Goal: Task Accomplishment & Management: Complete application form

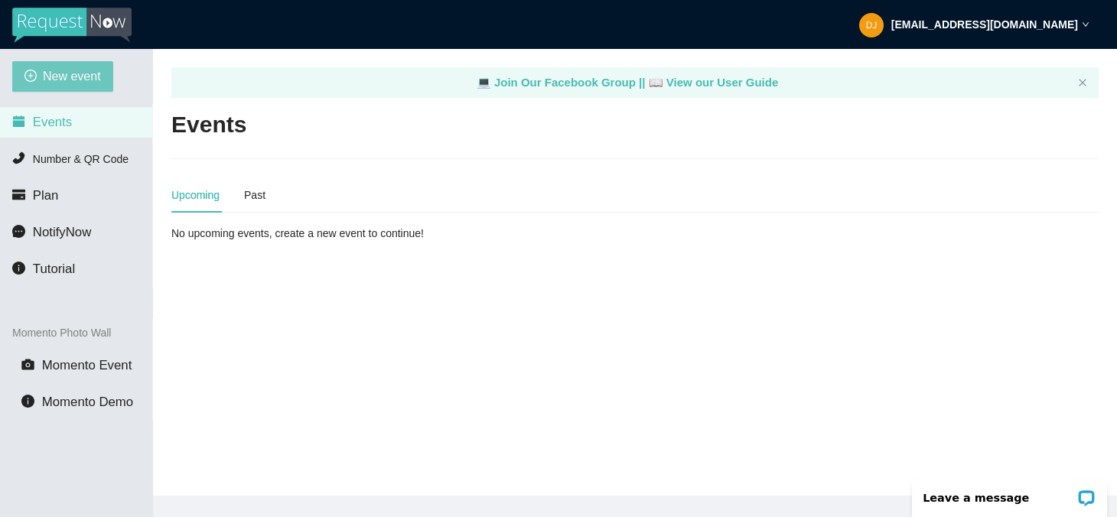
click at [85, 74] on span "New event" at bounding box center [72, 76] width 58 height 19
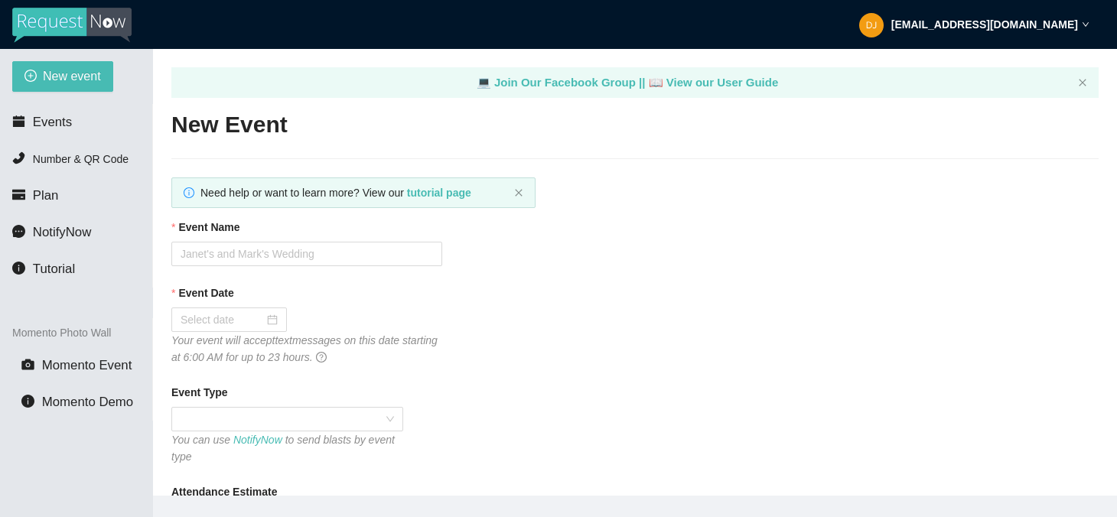
type textarea "https://virtualdj.com/ask/DJ_Spinz"
type textarea "Thanks for being a part of (Event)! Stay safe! Be LEGENDARY! -DJ Hercules @herc…"
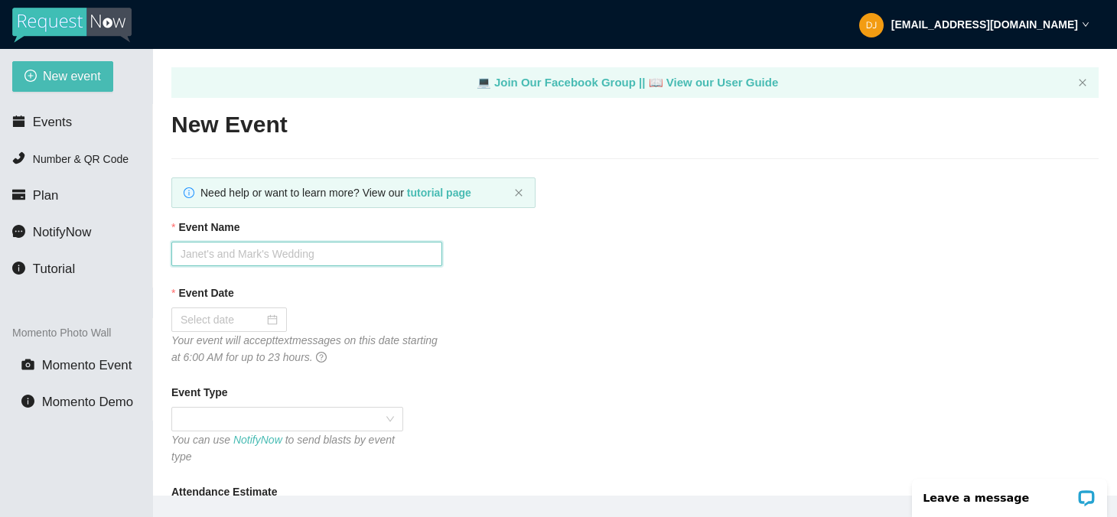
click at [266, 249] on input "Event Name" at bounding box center [306, 254] width 271 height 24
paste input "[PERSON_NAME]'s Bat Mitzvah"
type input "[PERSON_NAME]'s Bat Mitzvah"
click at [263, 320] on div at bounding box center [228, 319] width 97 height 17
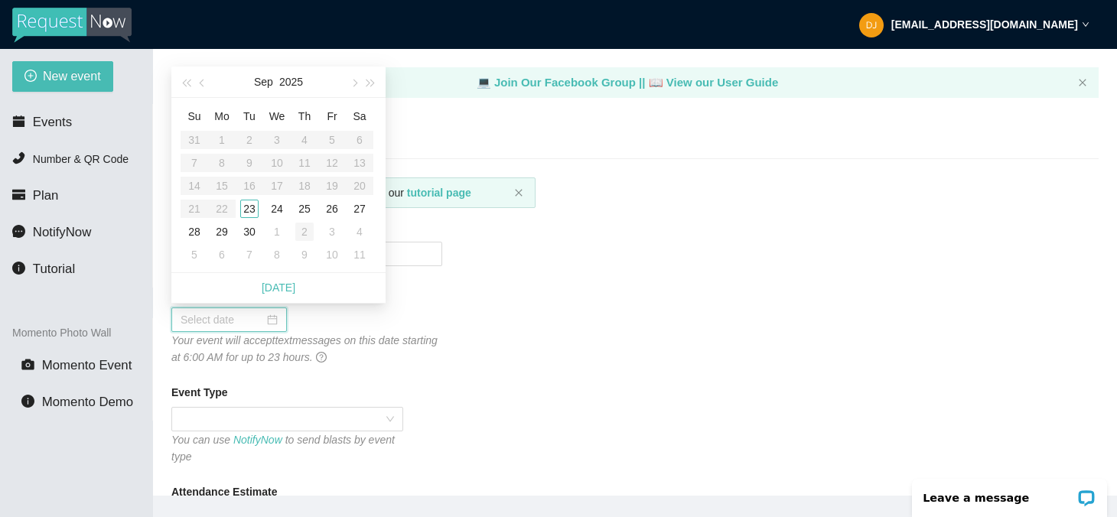
type input "10/08/2025"
type input "10/02/2025"
type input "09/25/2025"
type input "09/26/2025"
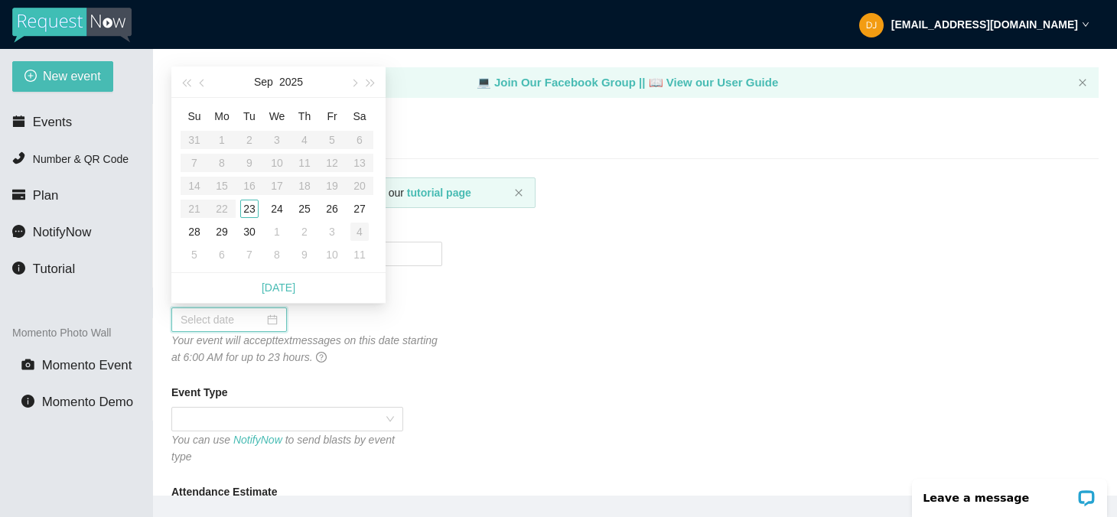
type input "10/03/2025"
type input "10/04/2025"
type input "10/11/2025"
type input "10/04/2025"
click at [359, 230] on div "4" at bounding box center [359, 232] width 18 height 18
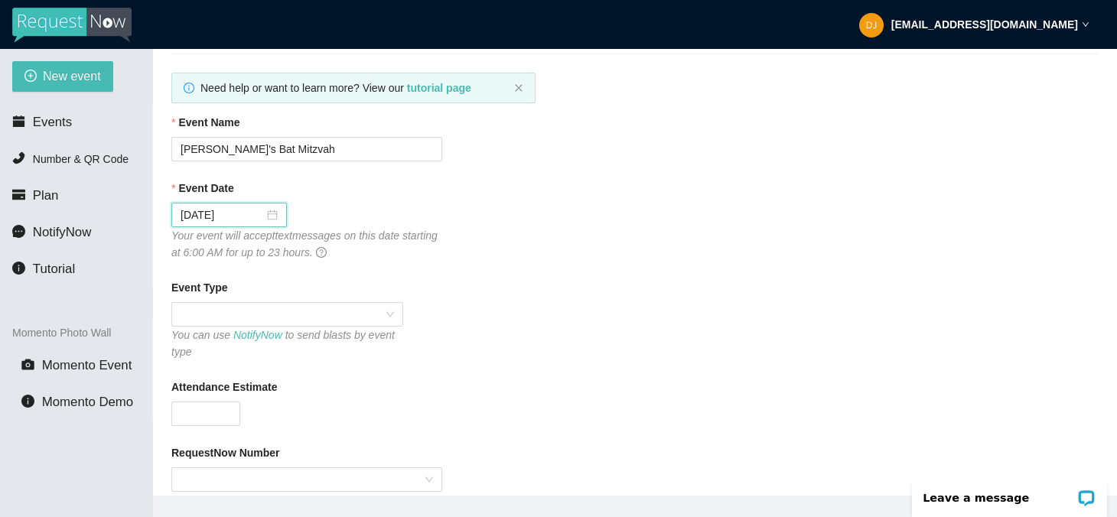
scroll to position [106, 0]
click at [392, 307] on span at bounding box center [286, 313] width 213 height 23
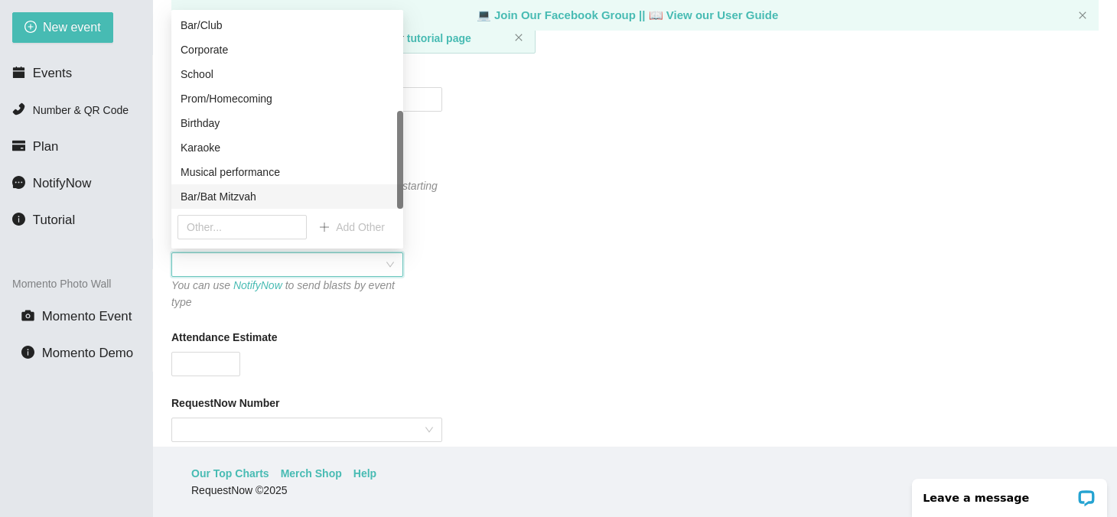
scroll to position [49, 0]
click at [251, 196] on div "Bar/Bat Mitzvah" at bounding box center [286, 196] width 213 height 17
type textarea "Thanks for being a part of (Event)! Stay safe! Be LEGENDARY! -DJ Hercules @herc…"
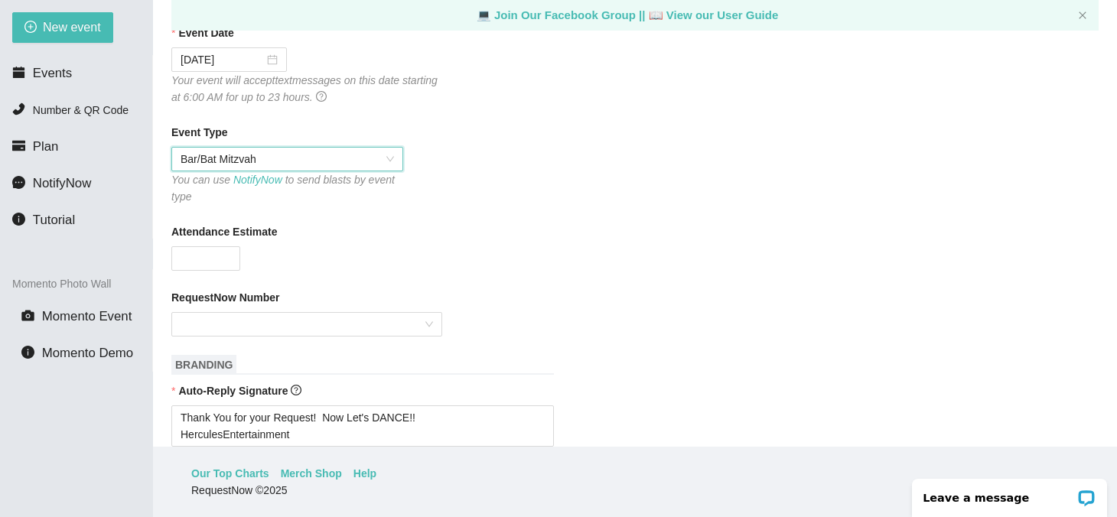
scroll to position [216, 0]
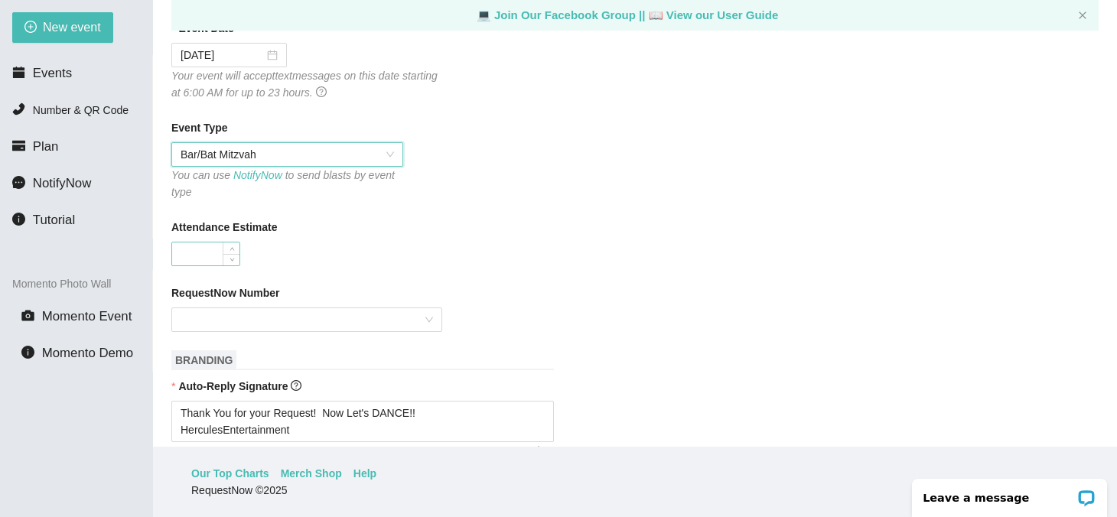
click at [216, 244] on input "Attendance Estimate" at bounding box center [205, 253] width 67 height 23
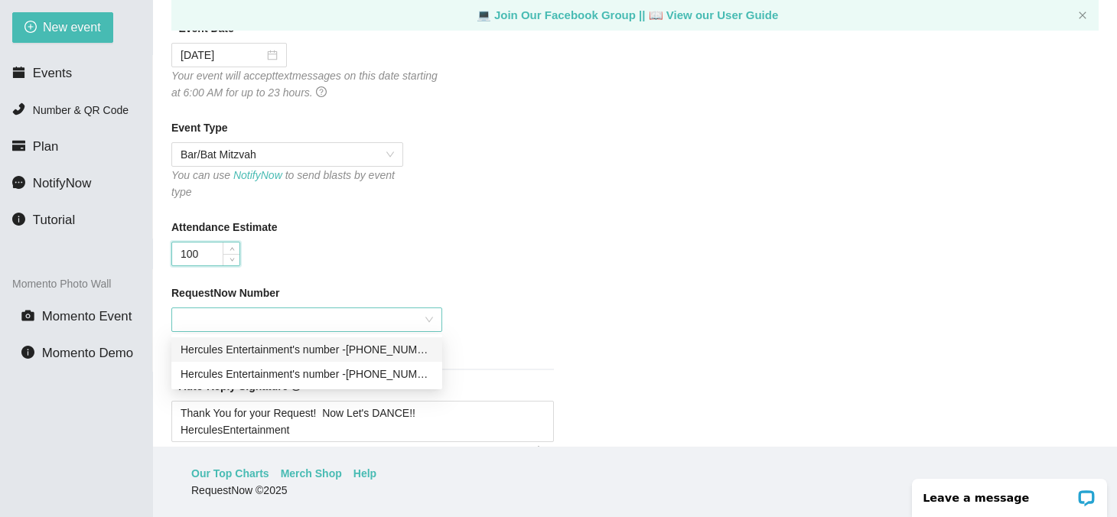
click at [427, 315] on div at bounding box center [306, 319] width 271 height 24
type input "100"
click at [397, 375] on div "Hercules Entertainment's number - (703) 289-0845" at bounding box center [306, 374] width 252 height 17
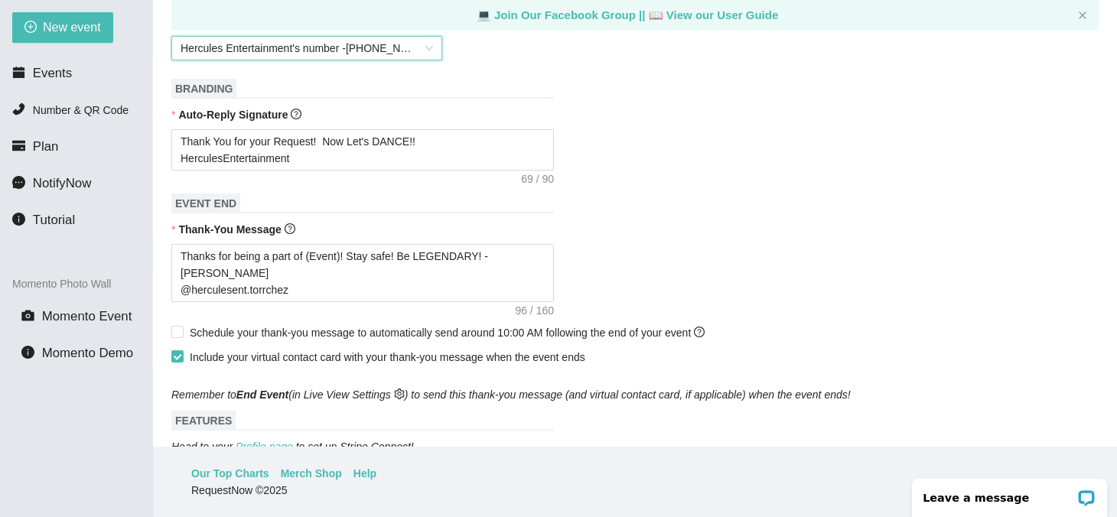
scroll to position [492, 0]
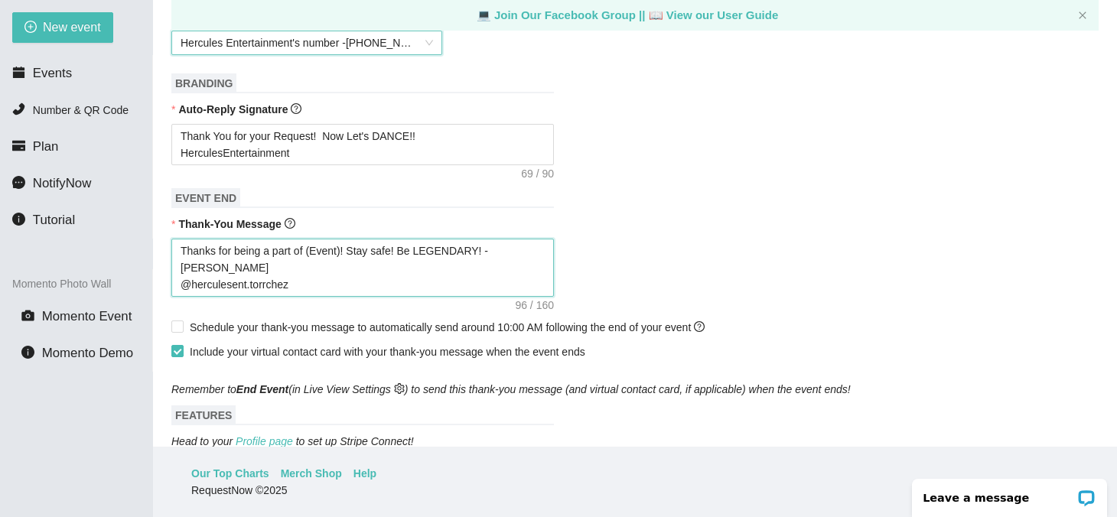
type textarea "Thanks for being a part of (Event)! Stay safe! Be LEGENDARY! -DJ Hercules @herc…"
drag, startPoint x: 311, startPoint y: 250, endPoint x: 385, endPoint y: 252, distance: 73.5
click at [346, 249] on textarea "Thanks for being a part of (Event)! Stay safe! Be LEGENDARY! -DJ Hercules @herc…" at bounding box center [362, 268] width 382 height 58
paste textarea "[PERSON_NAME]'s Bat Mitzvah"
type textarea "Thanks for being a part of [PERSON_NAME]'s Bat Mitzvah! Stay safe! Be LEGENDARY…"
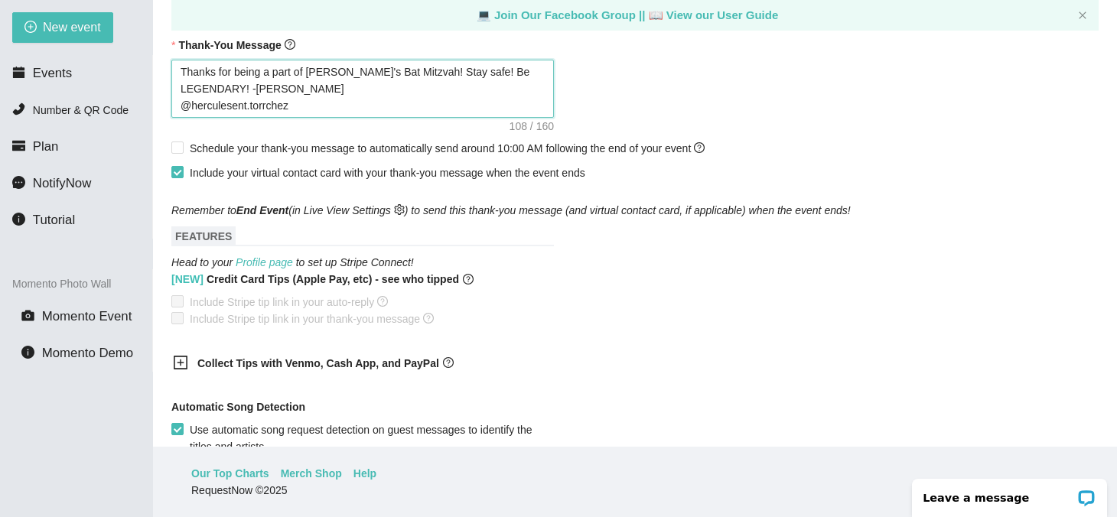
scroll to position [672, 0]
type textarea "Thanks for being a part of [PERSON_NAME]'s Bat Mitzvah! Stay safe! Be LEGENDARY…"
click at [179, 144] on input "Schedule your thank-you message to automatically send around 10:00 AM following…" at bounding box center [176, 146] width 11 height 11
checkbox input "true"
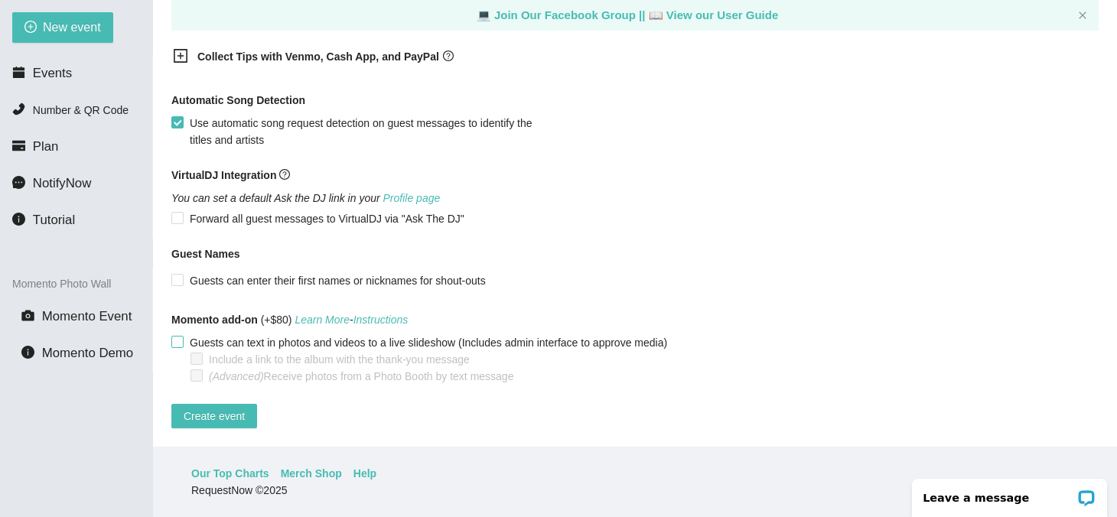
scroll to position [49, 0]
click at [178, 336] on input "Guests can text in photos and videos to a live slideshow (Includes admin interf…" at bounding box center [176, 341] width 11 height 11
checkbox input "true"
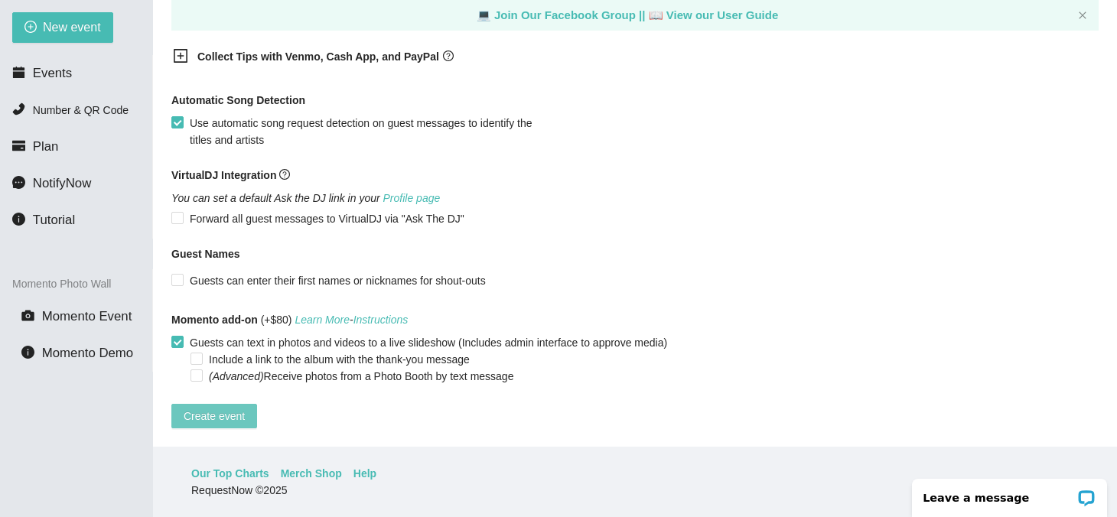
click at [206, 408] on span "Create event" at bounding box center [214, 416] width 61 height 17
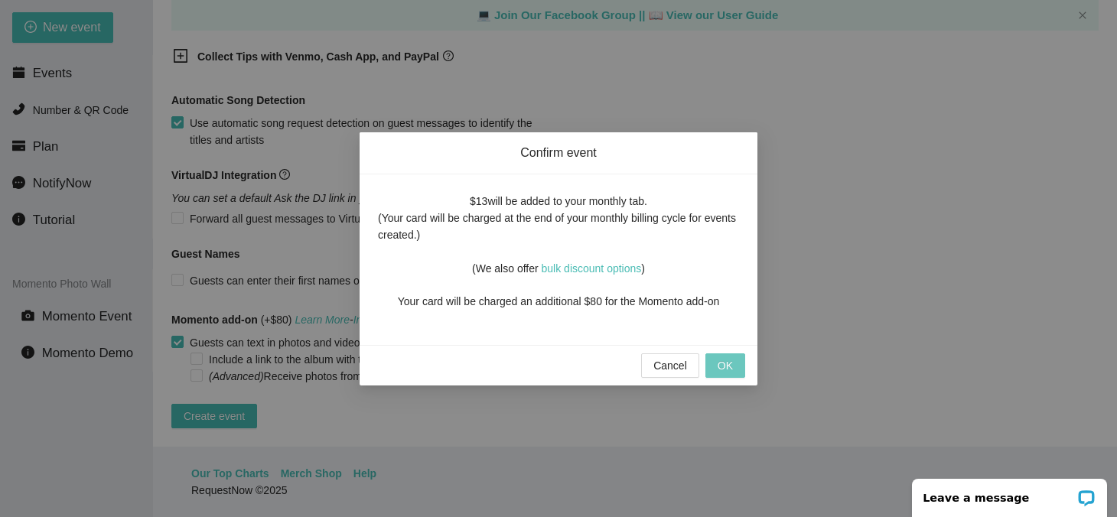
click at [737, 368] on button "OK" at bounding box center [725, 365] width 40 height 24
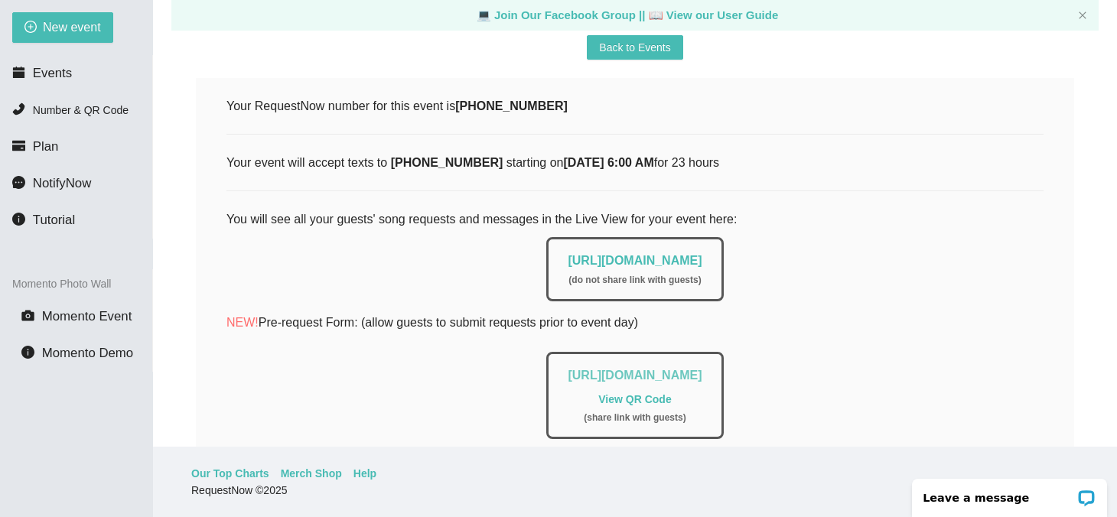
drag, startPoint x: 888, startPoint y: 366, endPoint x: 398, endPoint y: 374, distance: 490.3
click at [546, 371] on div "https://app.requestnow.io/add-requests/9e3faf8d-7653-4218-8d83-c9b169aafc2d Vie…" at bounding box center [634, 395] width 177 height 87
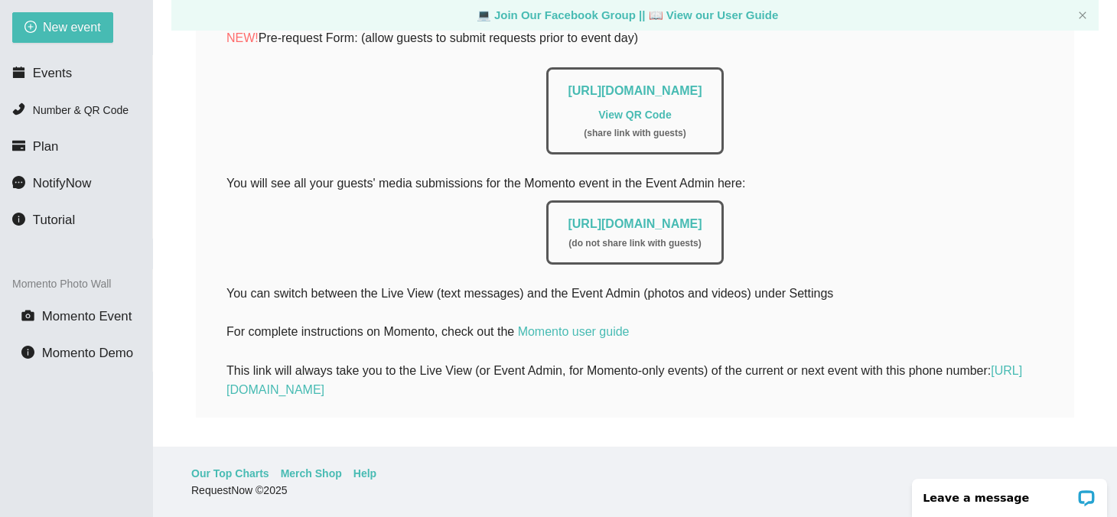
scroll to position [471, 0]
click at [403, 386] on link "https://app.requestnow.io/zrkxdge/next" at bounding box center [623, 379] width 795 height 32
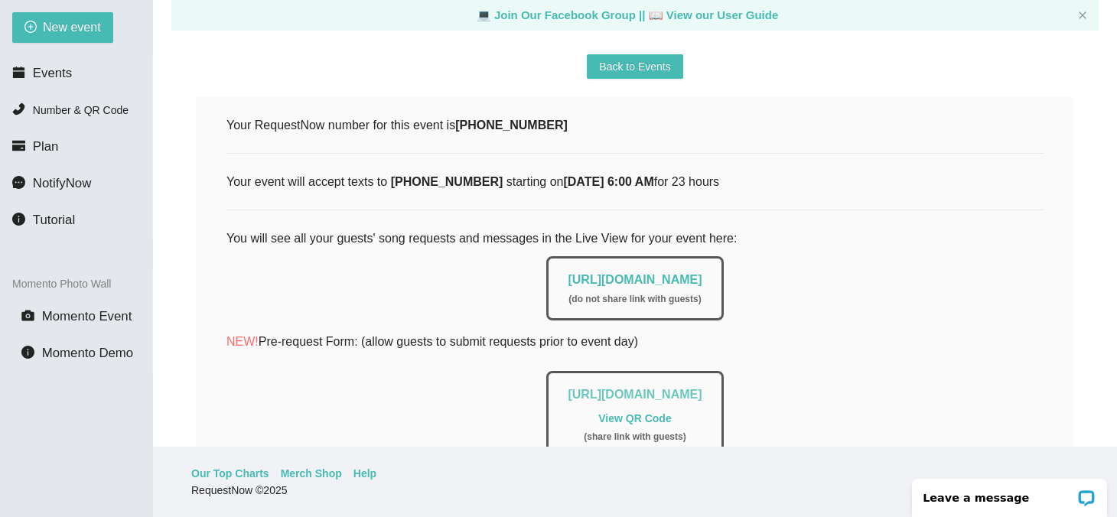
scroll to position [285, 0]
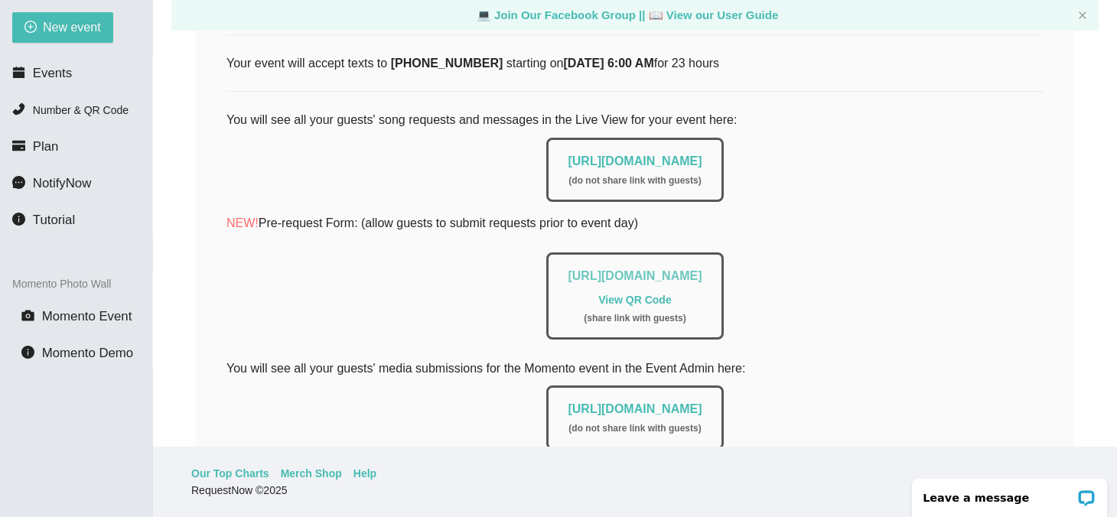
click at [668, 273] on link "https://app.requestnow.io/add-requests/9e3faf8d-7653-4218-8d83-c9b169aafc2d" at bounding box center [634, 275] width 134 height 13
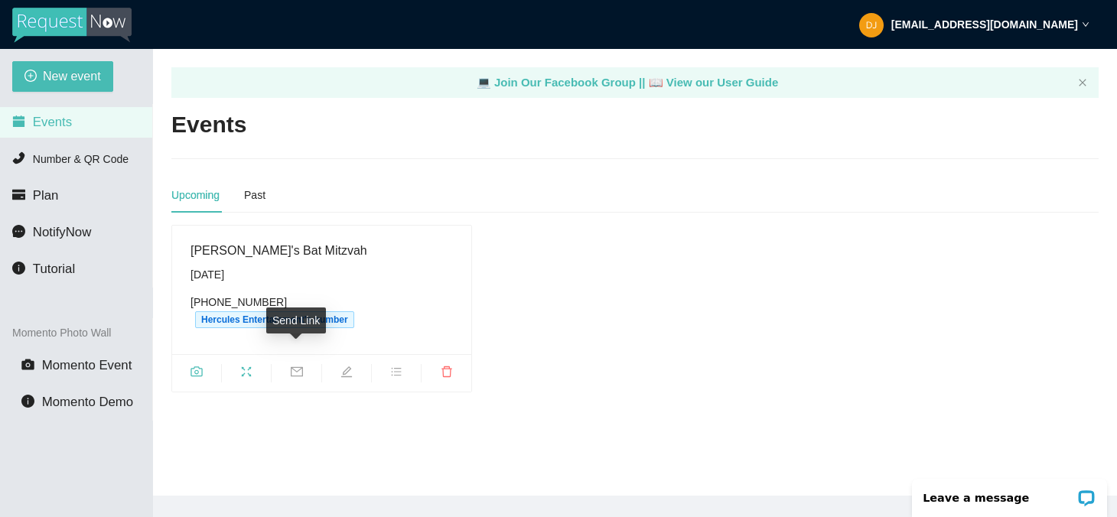
click at [295, 367] on icon "mail" at bounding box center [297, 372] width 12 height 10
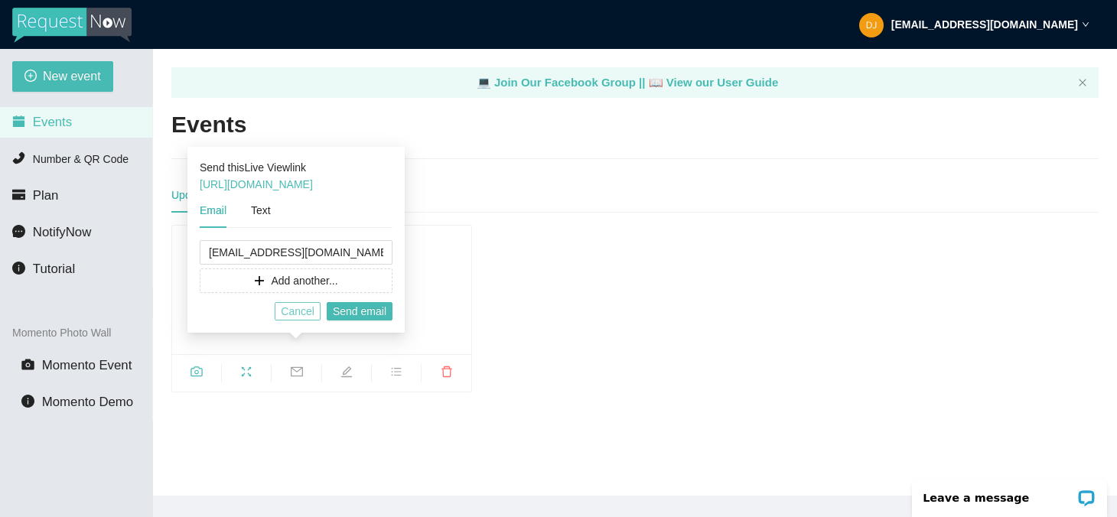
click at [292, 307] on span "Cancel" at bounding box center [298, 311] width 34 height 17
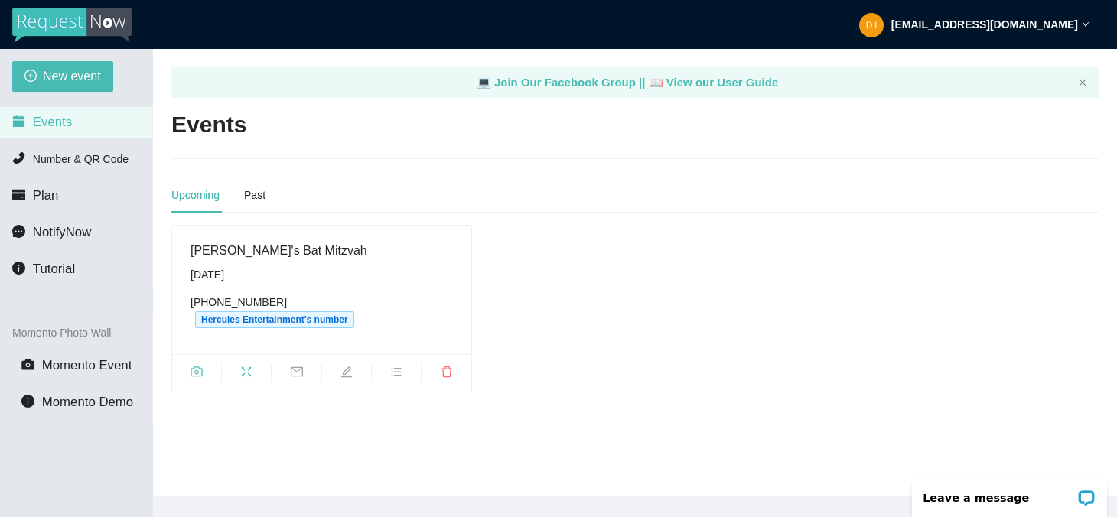
click at [264, 256] on div "[PERSON_NAME]'s Bat Mitzvah" at bounding box center [321, 250] width 262 height 19
click at [242, 366] on icon "fullscreen" at bounding box center [246, 372] width 12 height 12
click at [197, 366] on icon "camera" at bounding box center [196, 372] width 12 height 12
click at [348, 366] on icon "edit" at bounding box center [346, 372] width 12 height 12
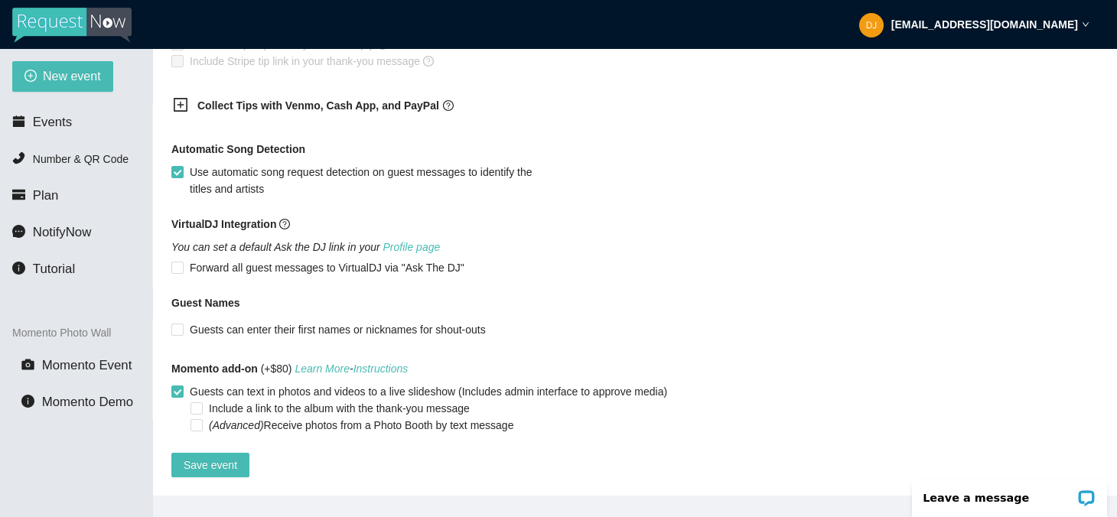
scroll to position [955, 0]
click at [236, 457] on span "Save event" at bounding box center [211, 465] width 54 height 17
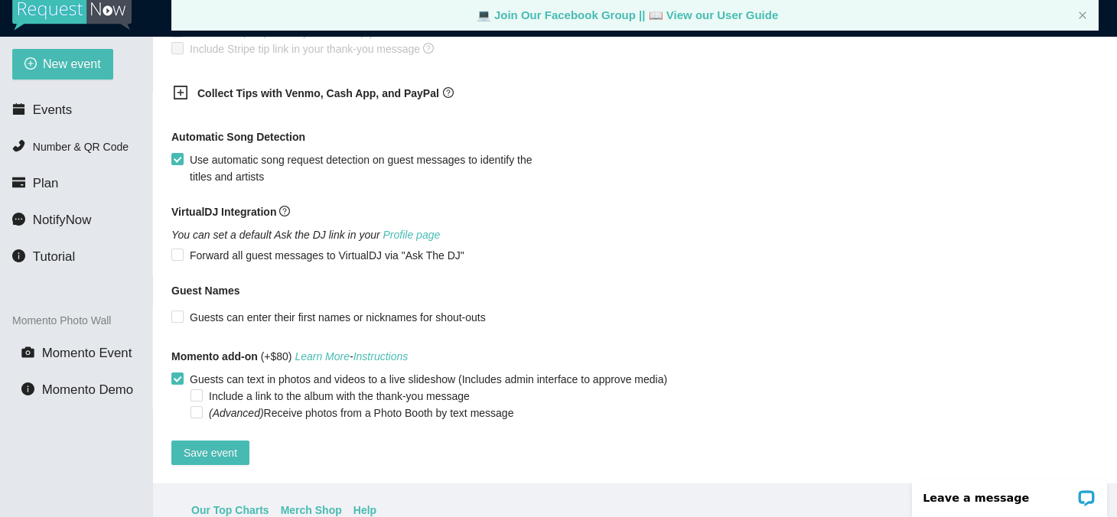
scroll to position [15, 0]
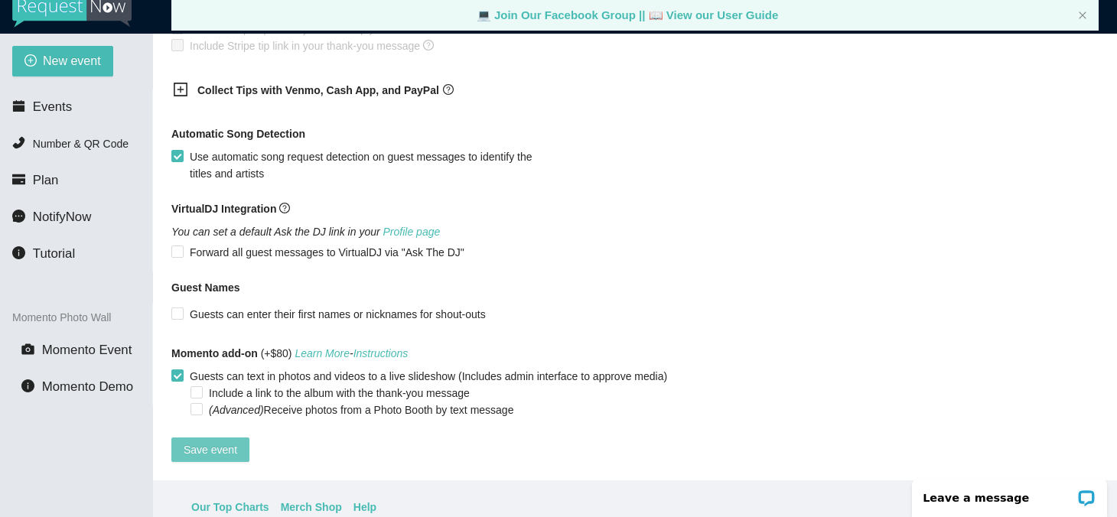
click at [207, 441] on span "Save event" at bounding box center [211, 449] width 54 height 17
click at [44, 100] on span "Events" at bounding box center [52, 106] width 39 height 15
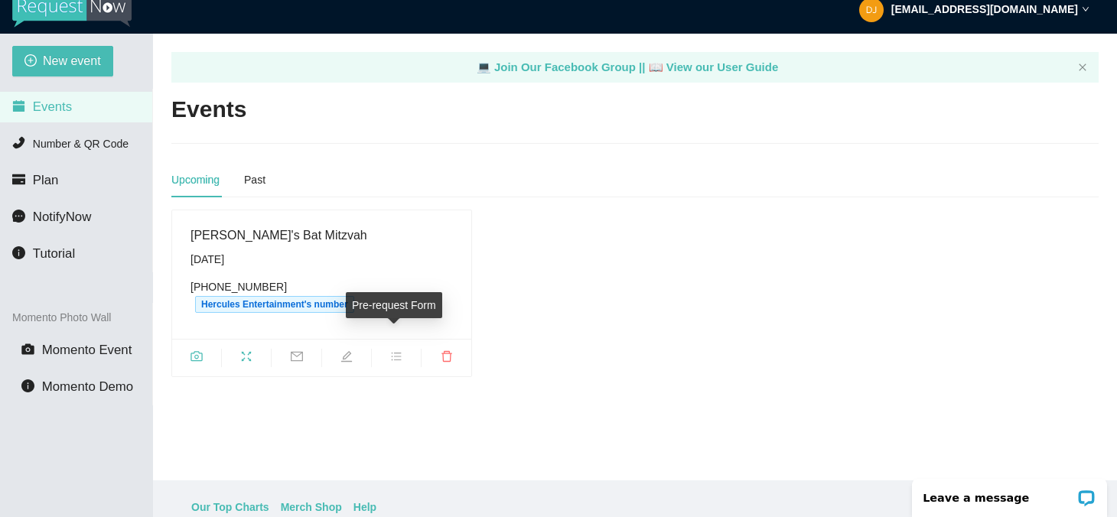
click at [395, 350] on icon "bars" at bounding box center [396, 356] width 12 height 12
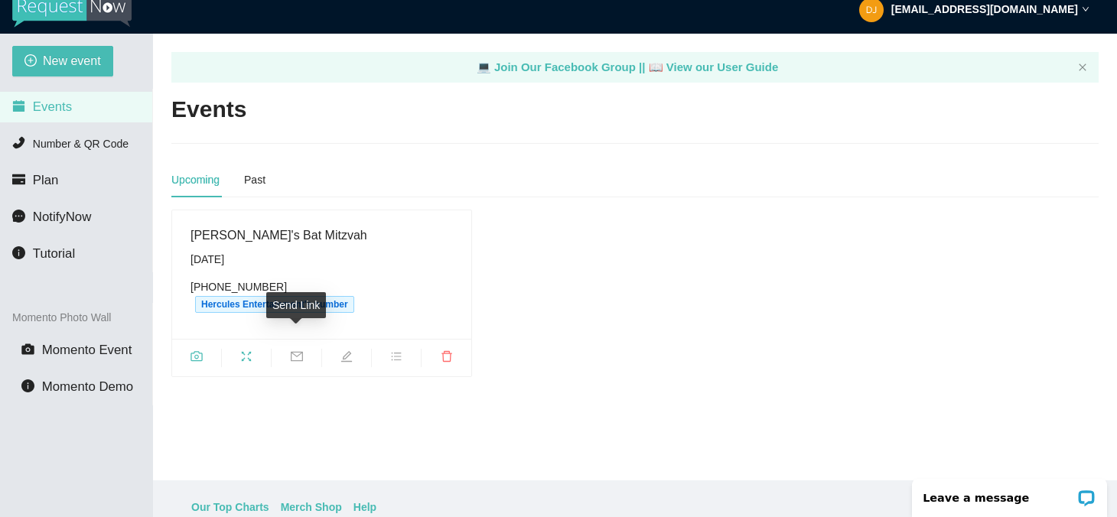
click at [299, 350] on icon "mail" at bounding box center [297, 356] width 12 height 12
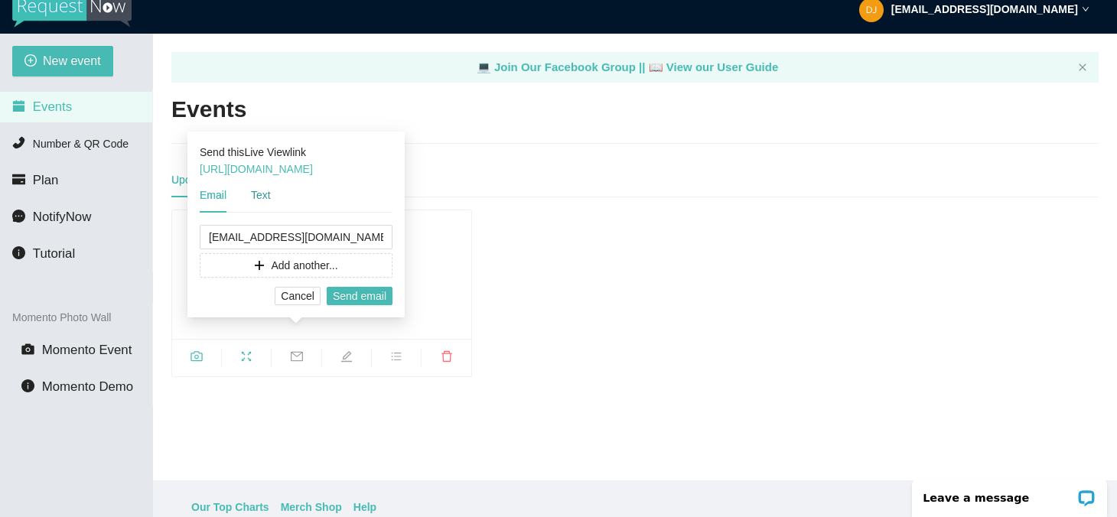
click at [259, 195] on div "Text" at bounding box center [261, 195] width 20 height 17
click at [218, 195] on div "Email" at bounding box center [213, 195] width 27 height 17
click at [291, 265] on span "Add another..." at bounding box center [304, 265] width 67 height 17
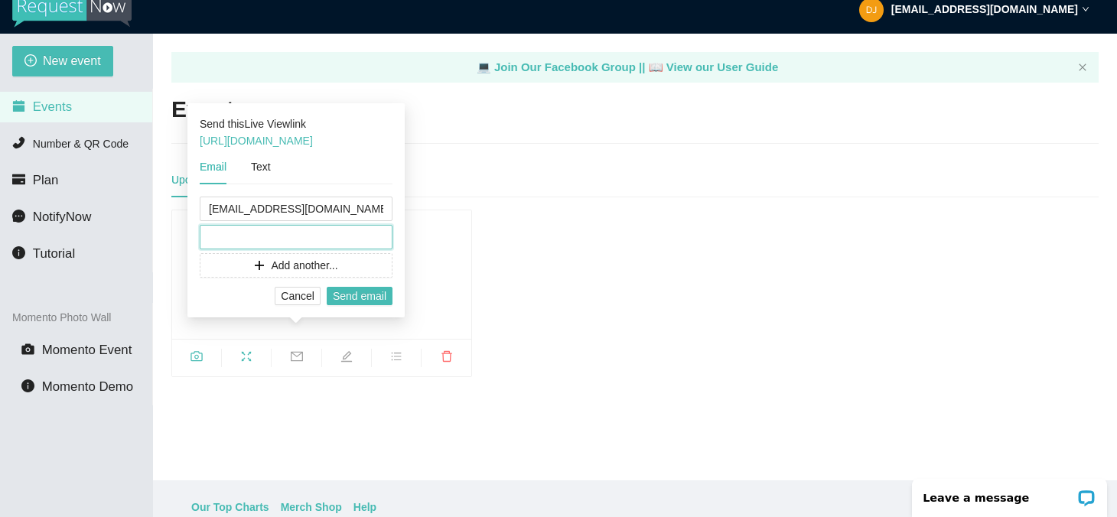
click at [275, 235] on input "text" at bounding box center [296, 237] width 193 height 24
paste input "[EMAIL_ADDRESS][DOMAIN_NAME]"
type input "[EMAIL_ADDRESS][DOMAIN_NAME]"
click at [292, 262] on span "Add another..." at bounding box center [304, 265] width 67 height 17
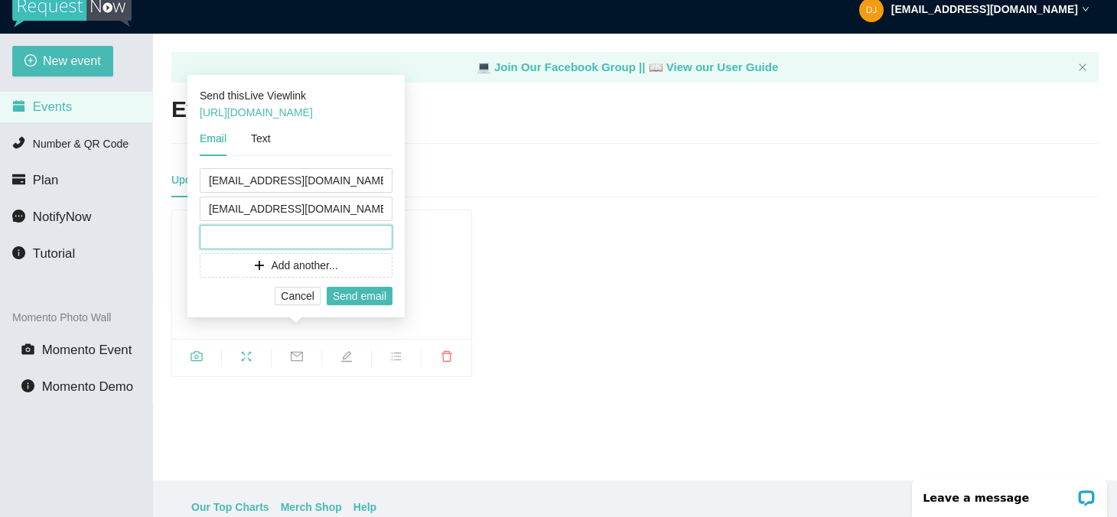
click at [292, 234] on input "text" at bounding box center [296, 237] width 193 height 24
paste input "[EMAIL_ADDRESS][DOMAIN_NAME]"
type input "[EMAIL_ADDRESS][DOMAIN_NAME]"
click at [288, 264] on span "Add another..." at bounding box center [304, 265] width 67 height 17
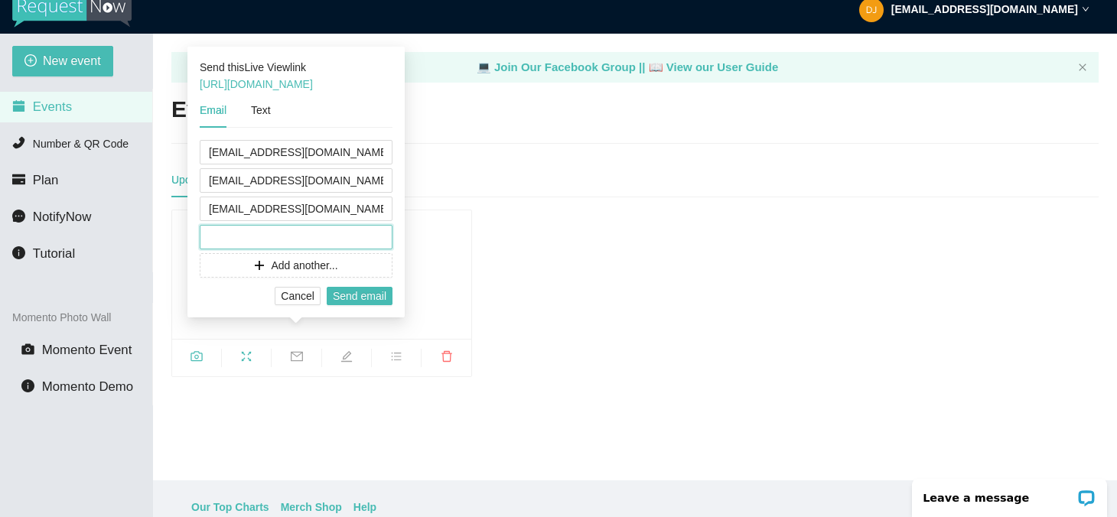
click at [248, 227] on input "text" at bounding box center [296, 237] width 193 height 24
paste input "[EMAIL_ADDRESS][DOMAIN_NAME]"
type input "[EMAIL_ADDRESS][DOMAIN_NAME]"
click at [342, 294] on span "Send email" at bounding box center [360, 296] width 54 height 17
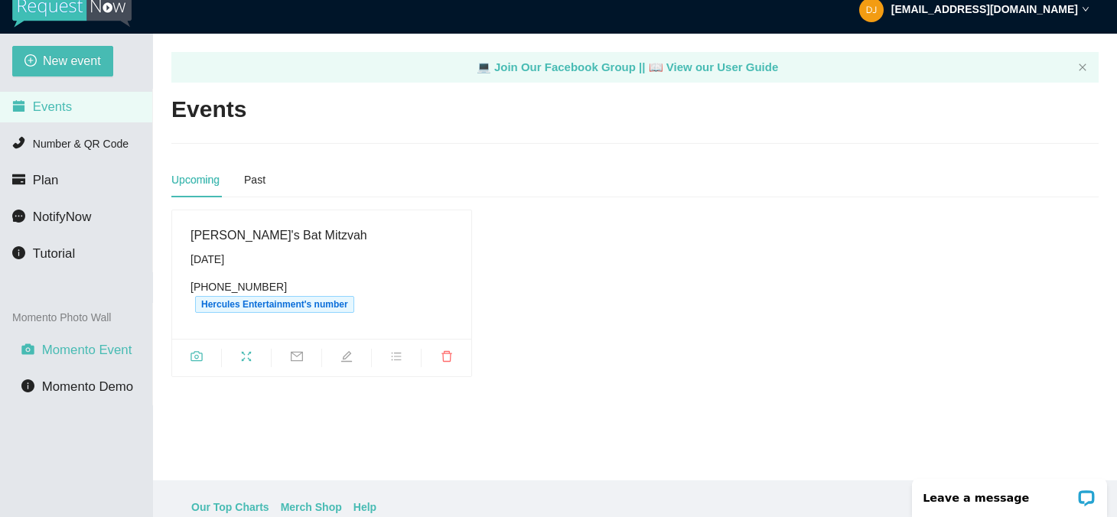
click at [119, 347] on span "Momento Event" at bounding box center [87, 350] width 90 height 15
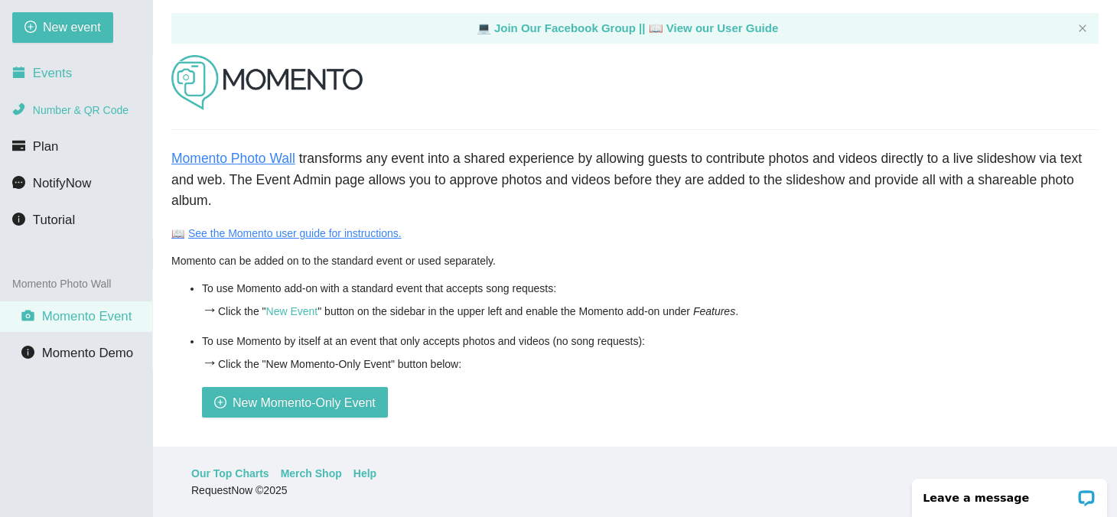
scroll to position [49, 0]
click at [46, 67] on span "Events" at bounding box center [52, 73] width 39 height 15
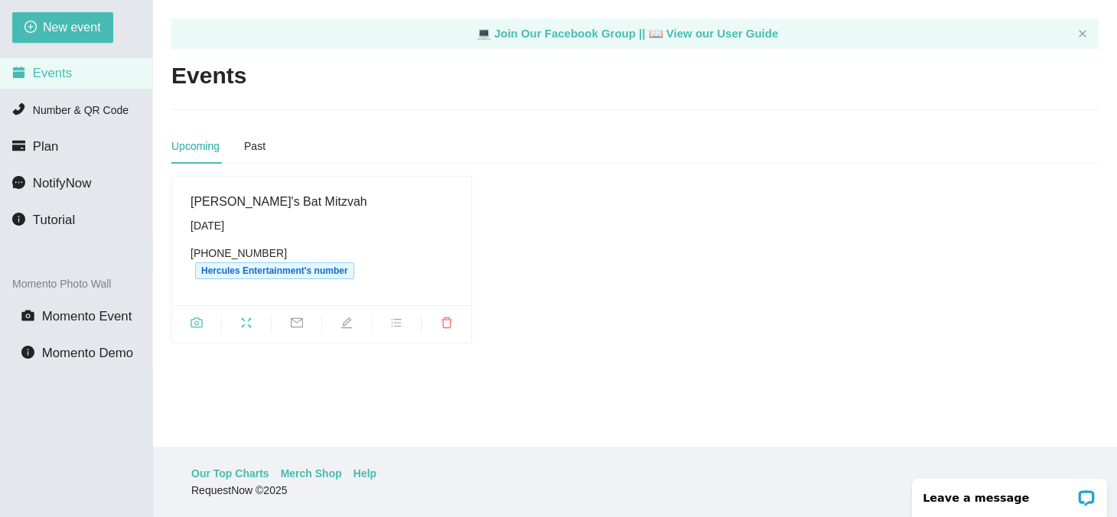
click at [248, 206] on div "[PERSON_NAME]'s Bat Mitzvah" at bounding box center [321, 201] width 262 height 19
click at [246, 317] on icon "fullscreen" at bounding box center [246, 323] width 12 height 12
